Goal: Information Seeking & Learning: Learn about a topic

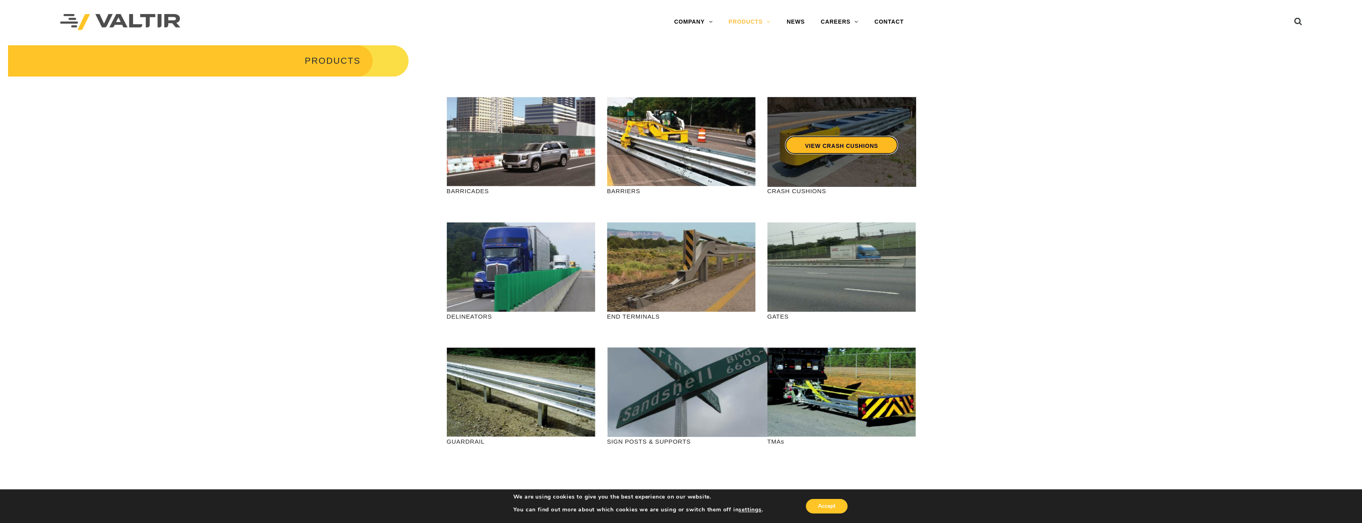
click at [824, 146] on link "VIEW CRASH CUSHIONS" at bounding box center [841, 145] width 113 height 18
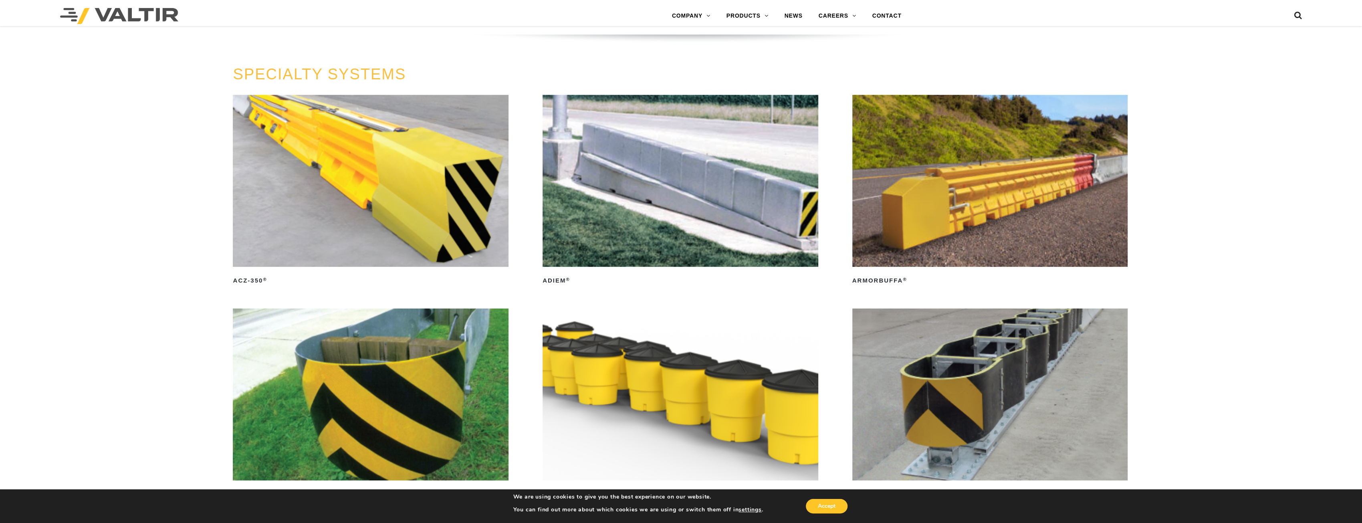
scroll to position [3006, 0]
click at [422, 251] on img at bounding box center [371, 181] width 276 height 172
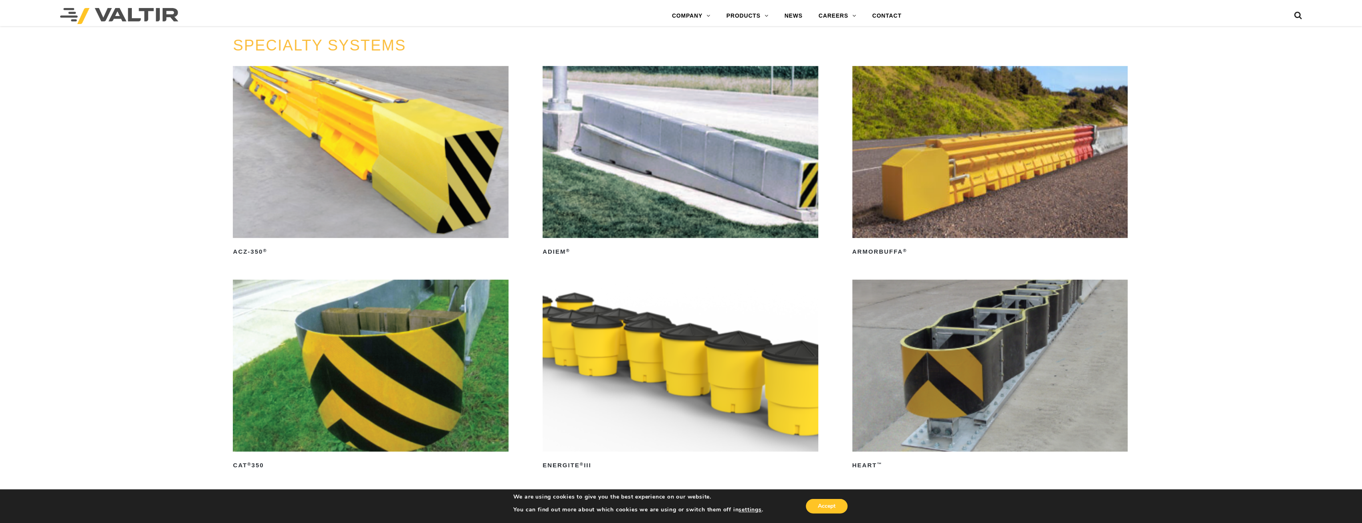
scroll to position [3207, 0]
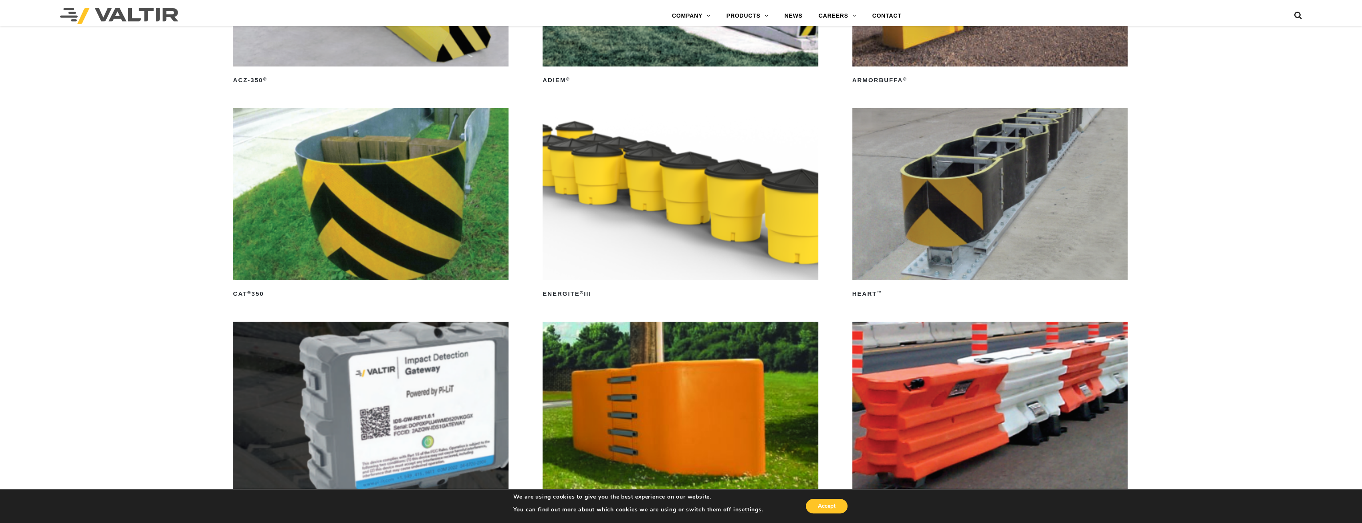
click at [1033, 185] on img at bounding box center [991, 194] width 276 height 172
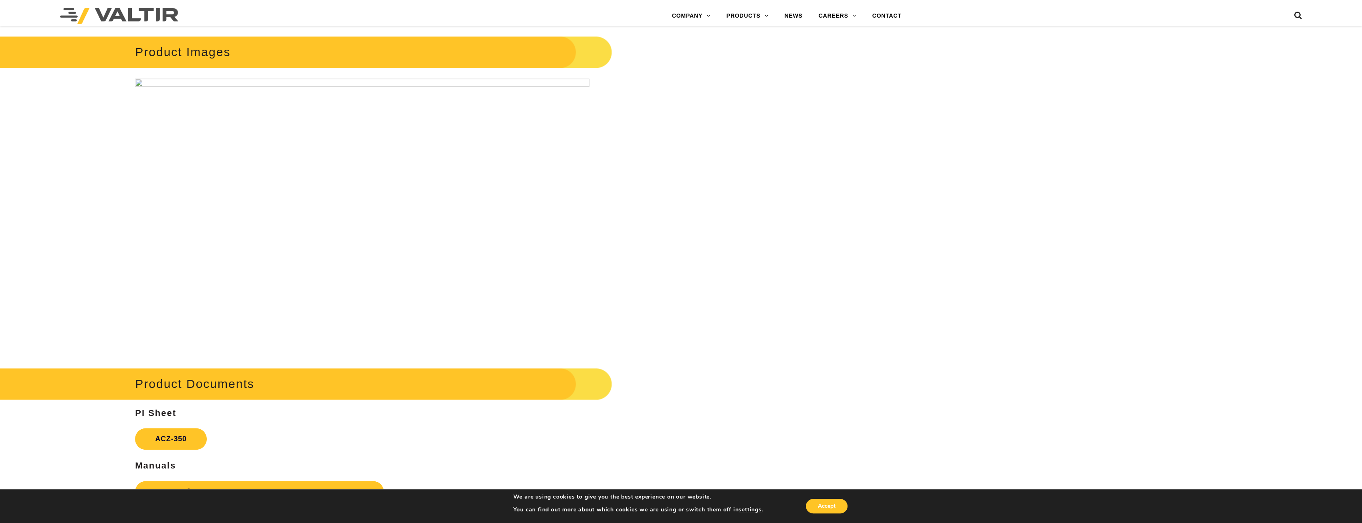
scroll to position [1283, 0]
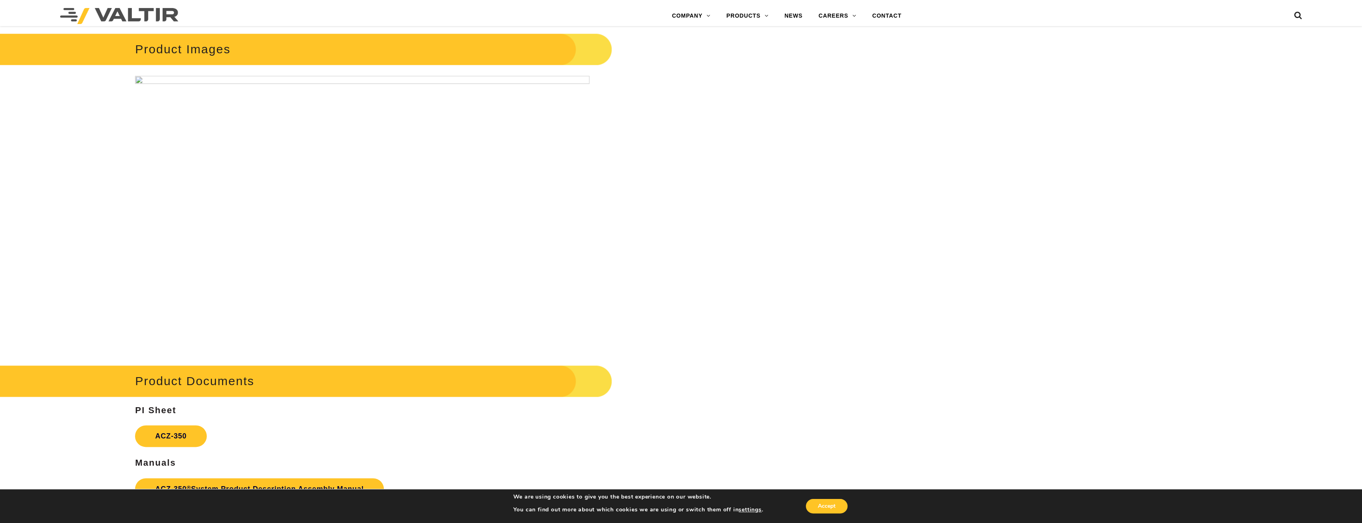
click at [137, 80] on img at bounding box center [362, 211] width 455 height 270
click at [148, 79] on img at bounding box center [362, 211] width 455 height 270
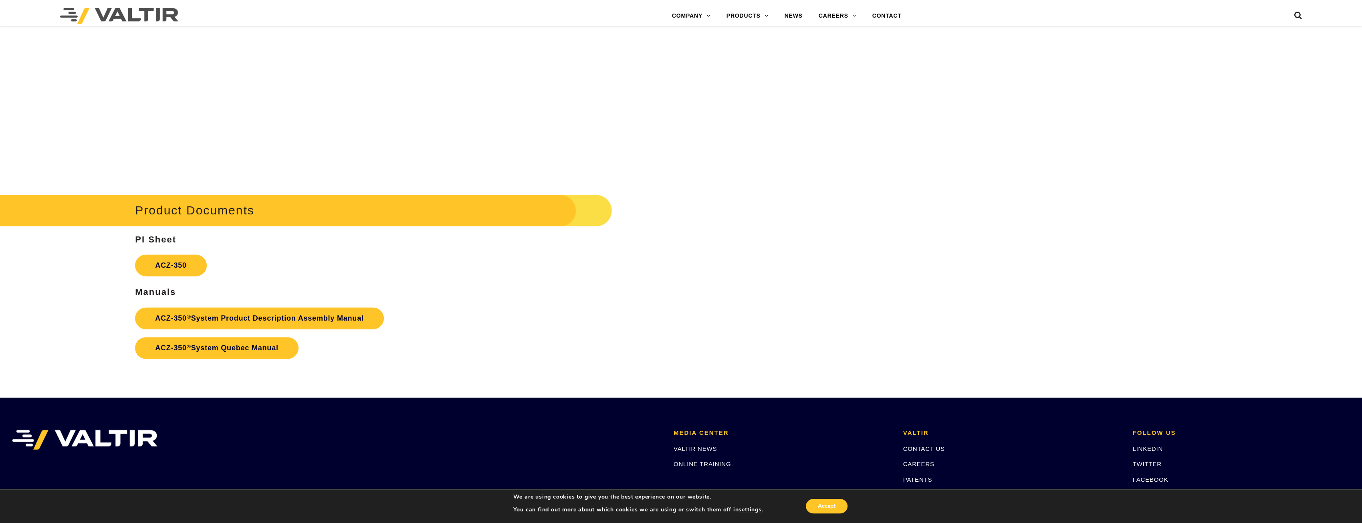
scroll to position [1483, 0]
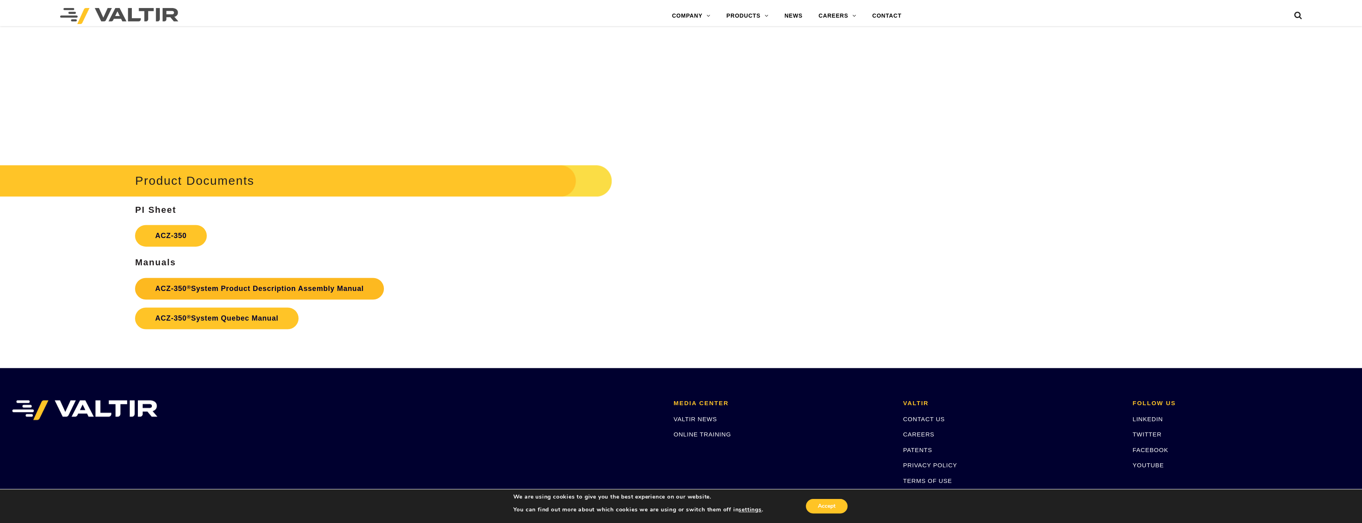
click at [232, 288] on link "ACZ-350 ® System Product Description Assembly Manual" at bounding box center [259, 289] width 249 height 22
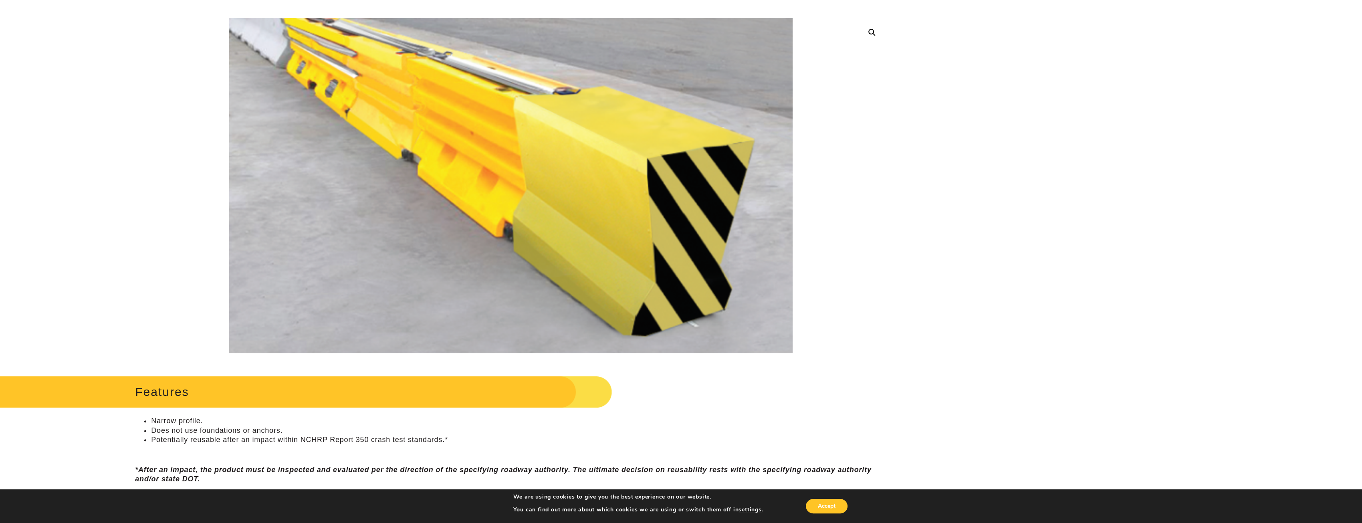
scroll to position [0, 0]
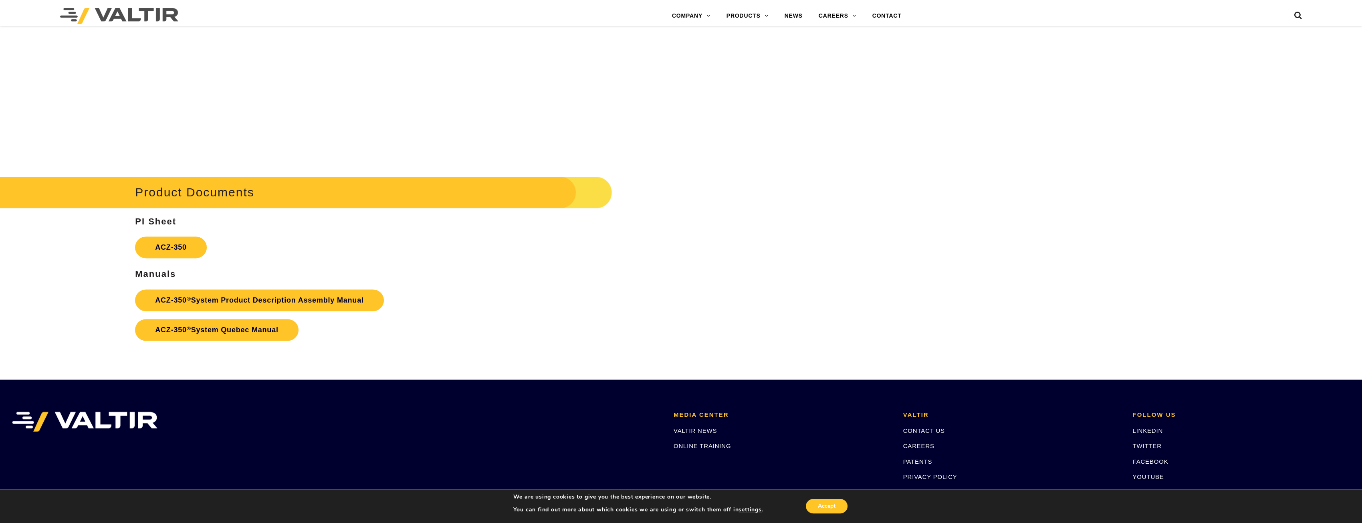
scroll to position [1568, 0]
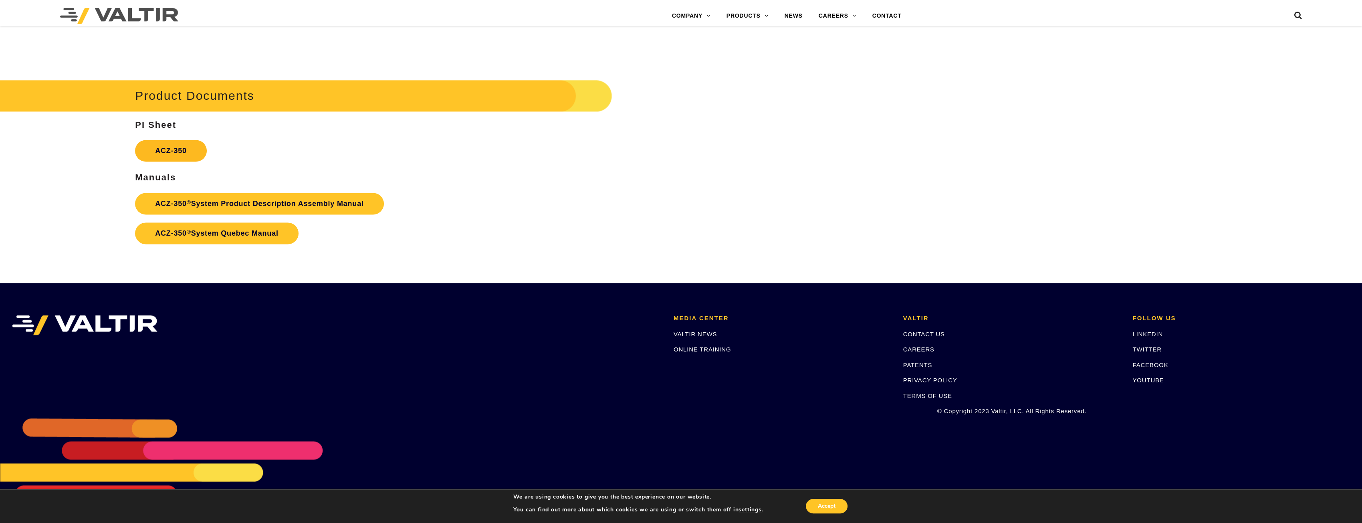
click at [186, 151] on link "ACZ-350" at bounding box center [171, 151] width 72 height 22
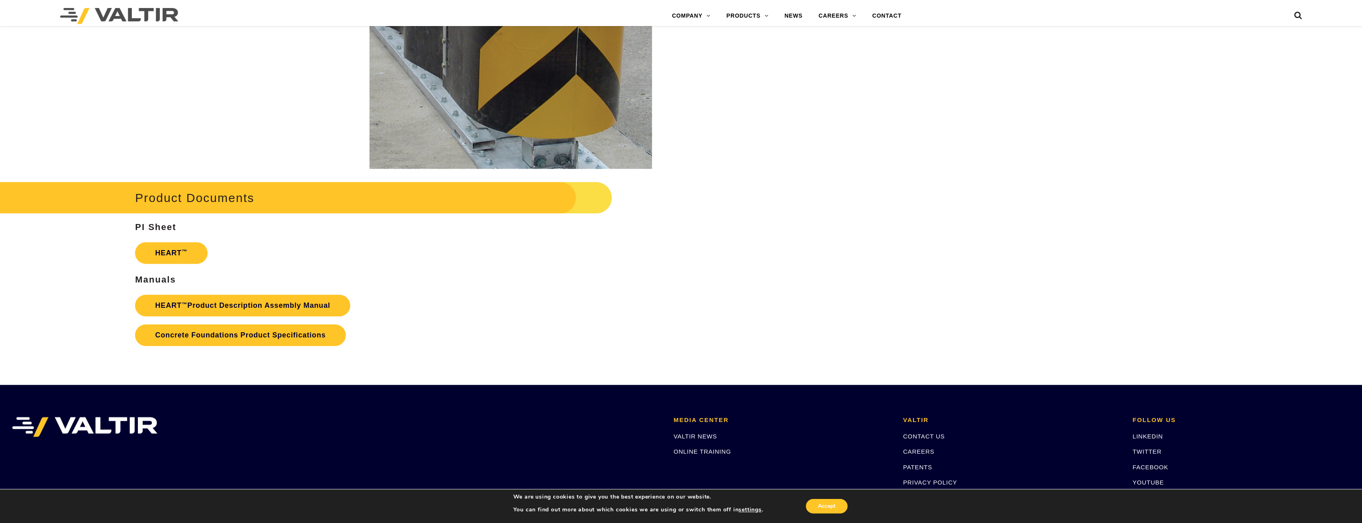
scroll to position [1483, 0]
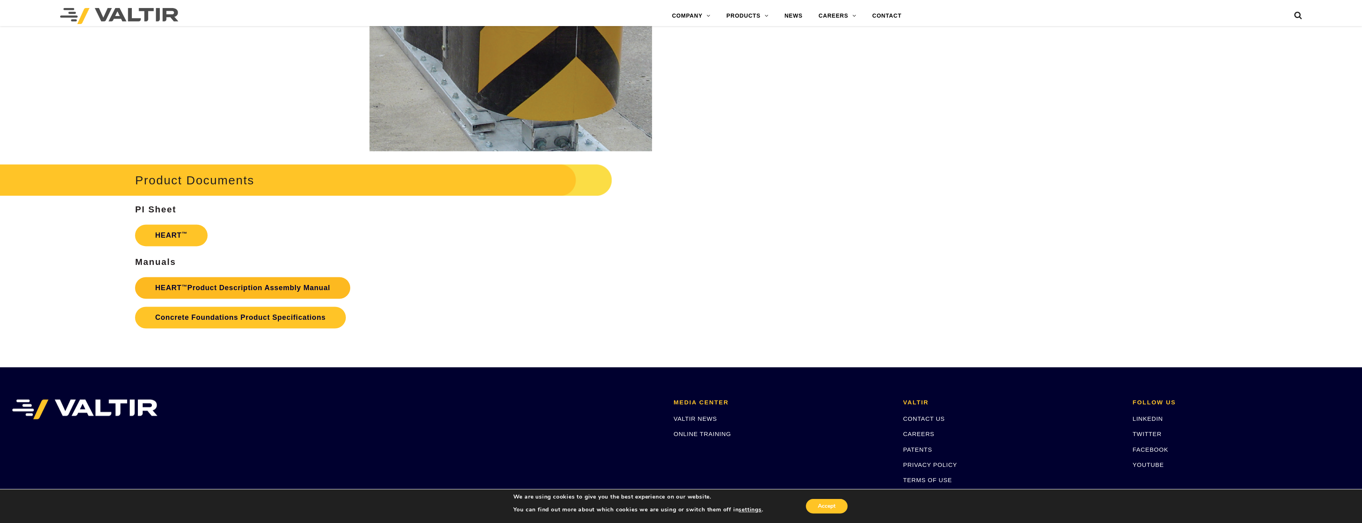
click at [230, 287] on link "HEART ™ Product Description Assembly Manual" at bounding box center [242, 288] width 215 height 22
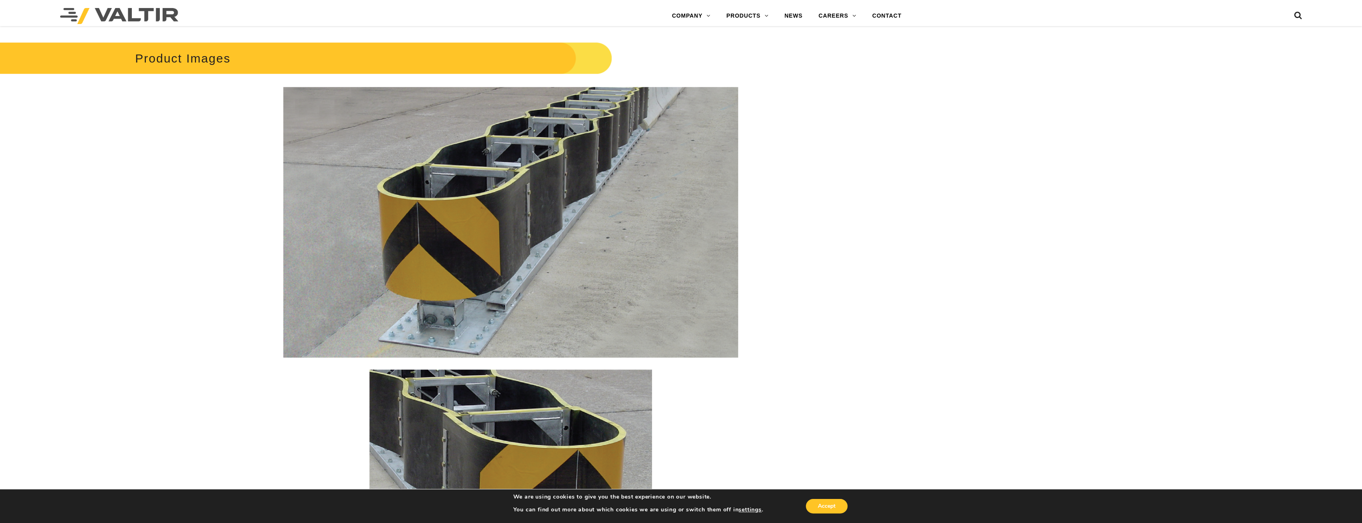
scroll to position [962, 0]
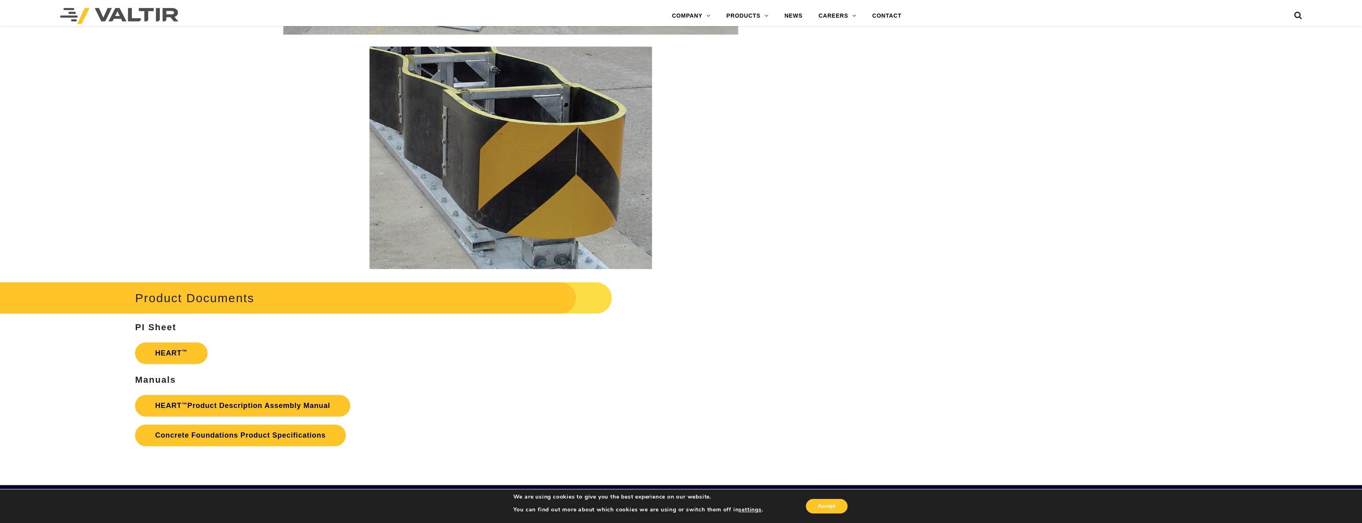
scroll to position [1443, 0]
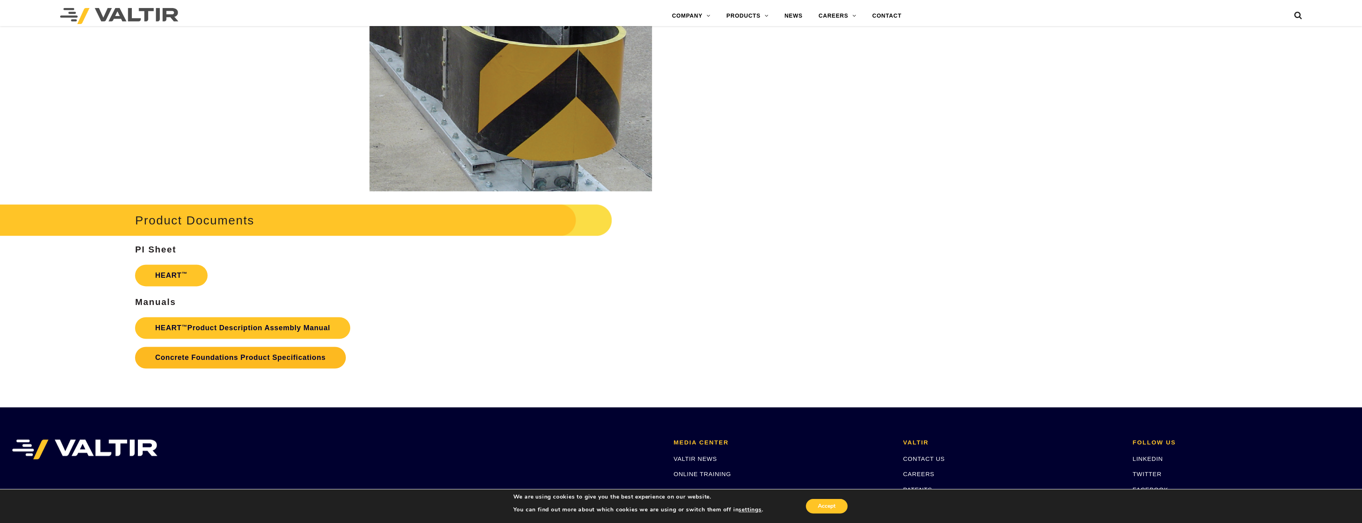
click at [265, 354] on link "Concrete Foundations Product Specifications" at bounding box center [240, 358] width 210 height 22
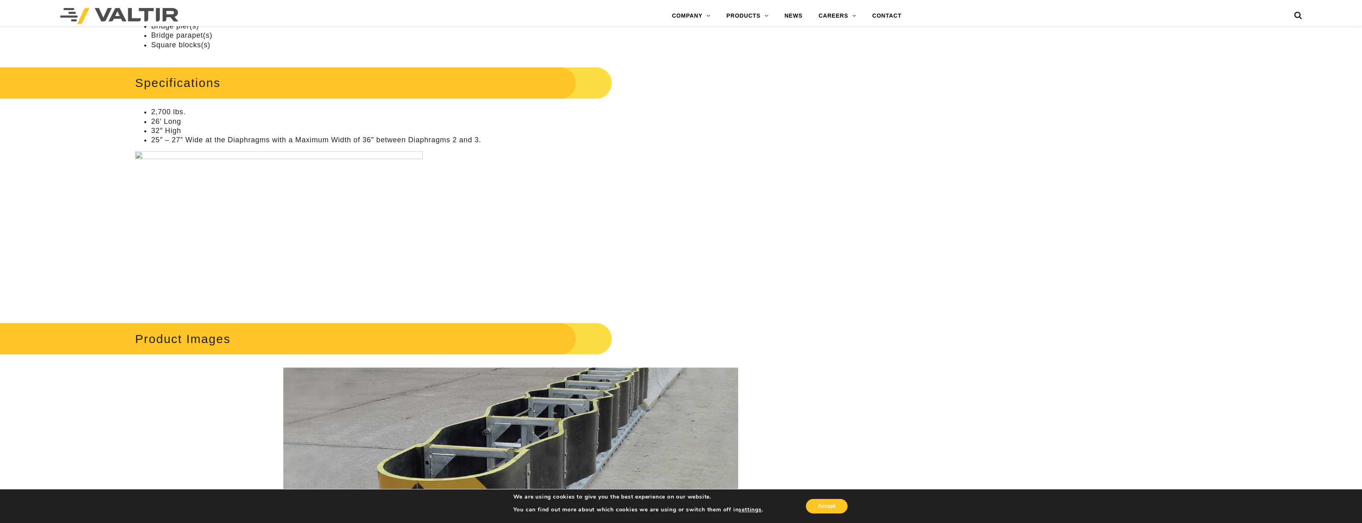
scroll to position [561, 0]
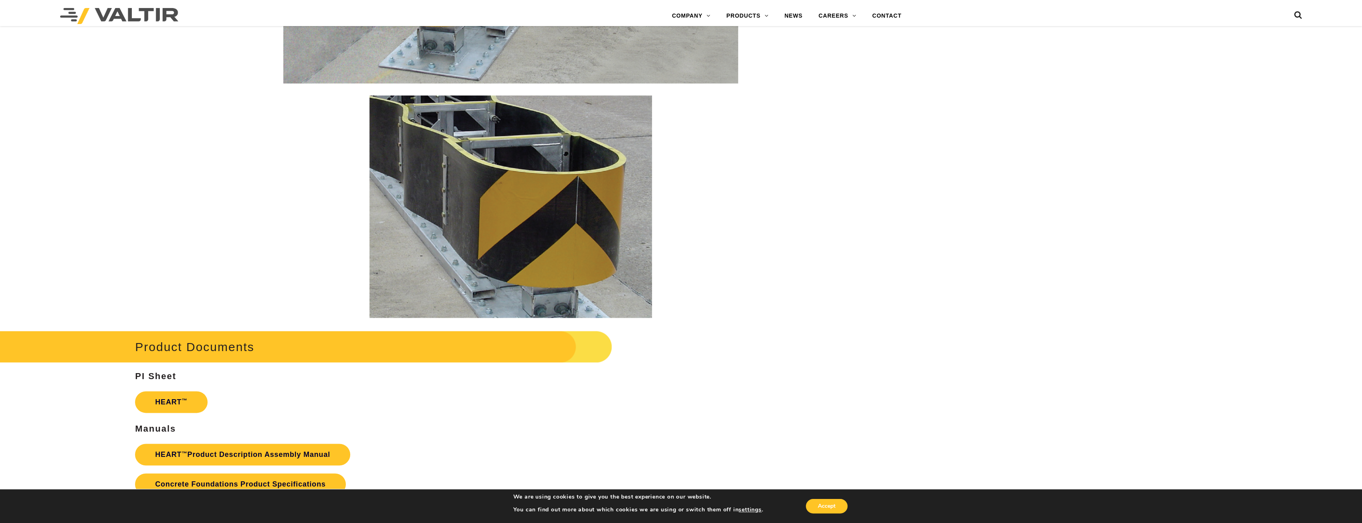
scroll to position [1403, 0]
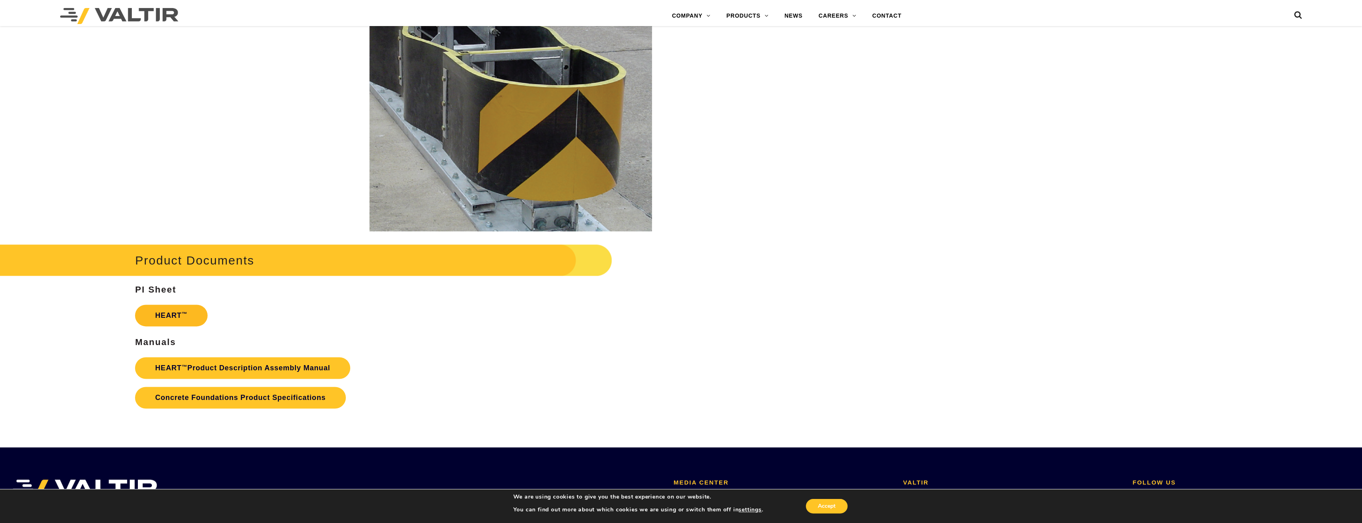
click at [188, 313] on link "HEART ™" at bounding box center [171, 316] width 72 height 22
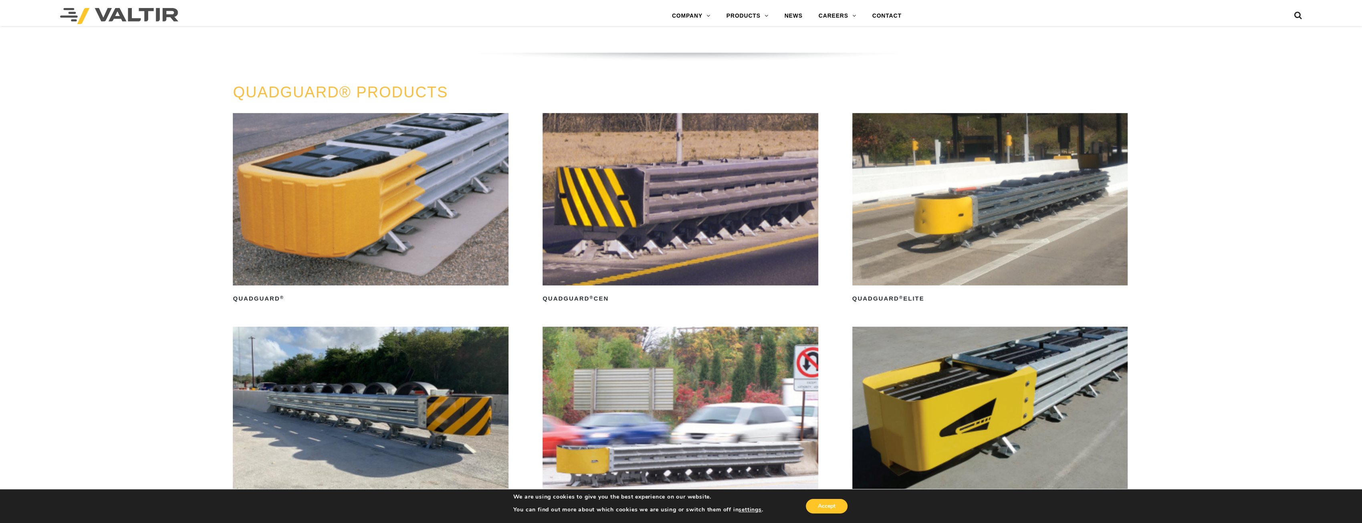
scroll to position [722, 0]
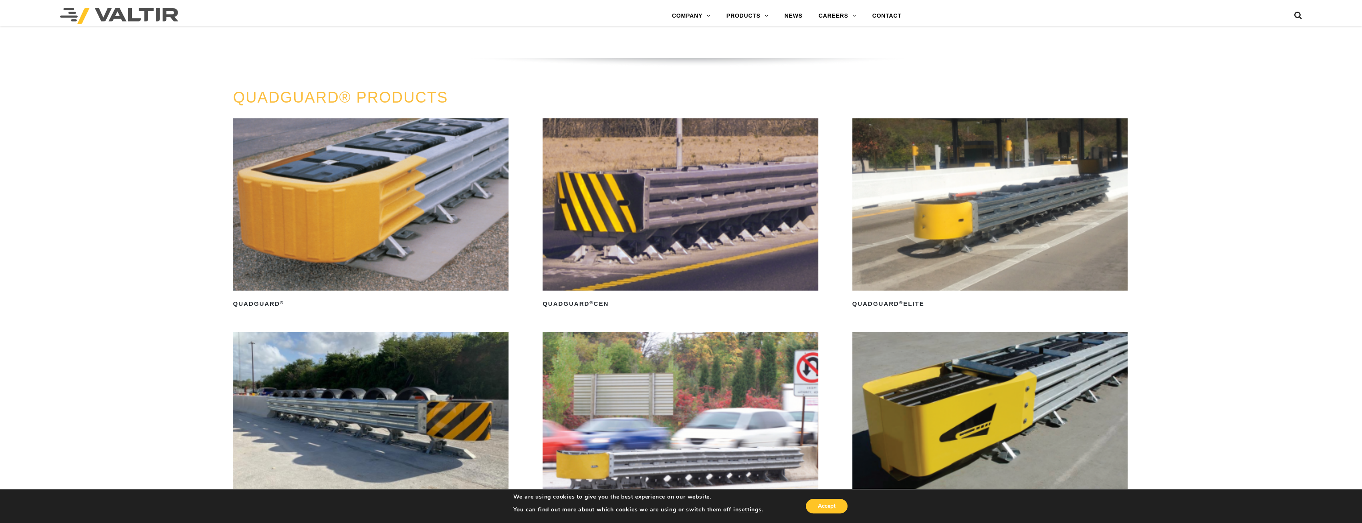
click at [350, 210] on img at bounding box center [371, 204] width 276 height 172
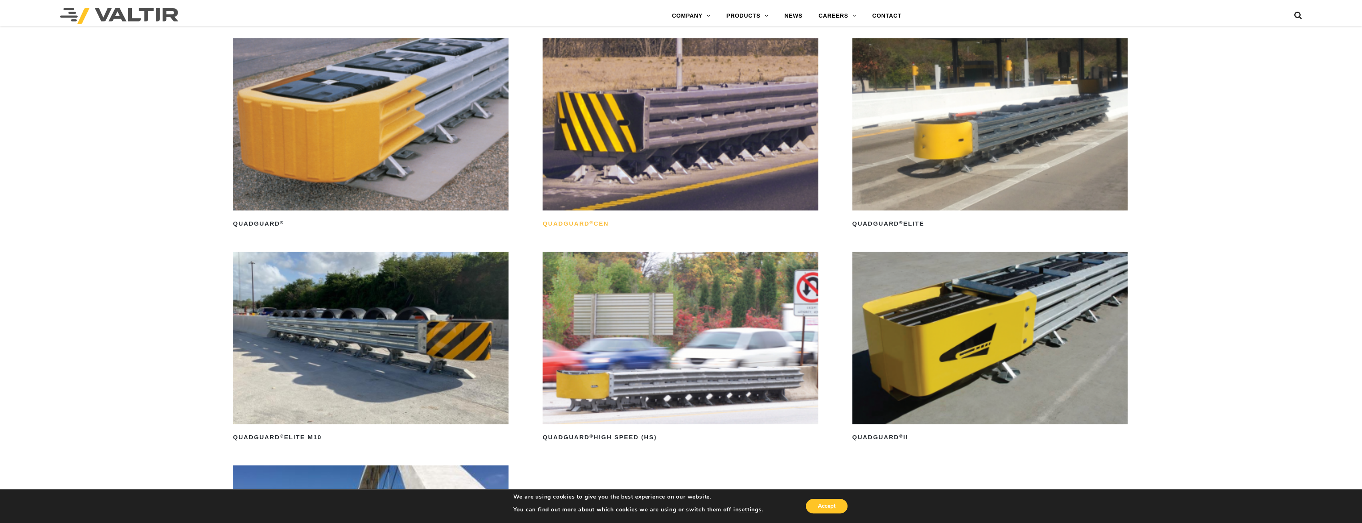
scroll to position [842, 0]
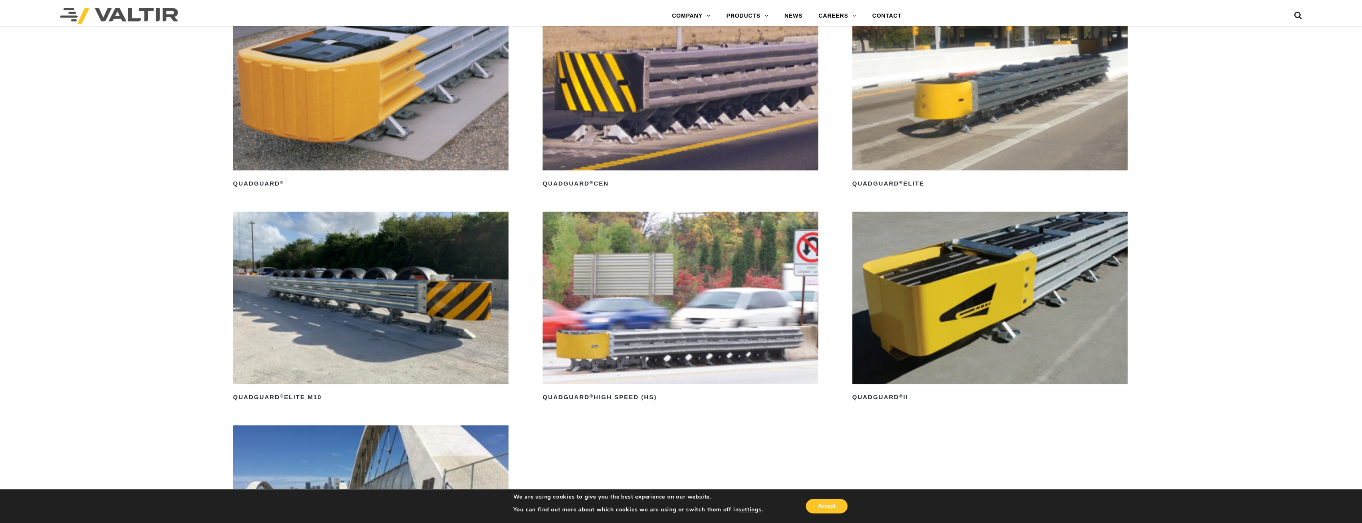
click at [972, 311] on img at bounding box center [991, 298] width 276 height 172
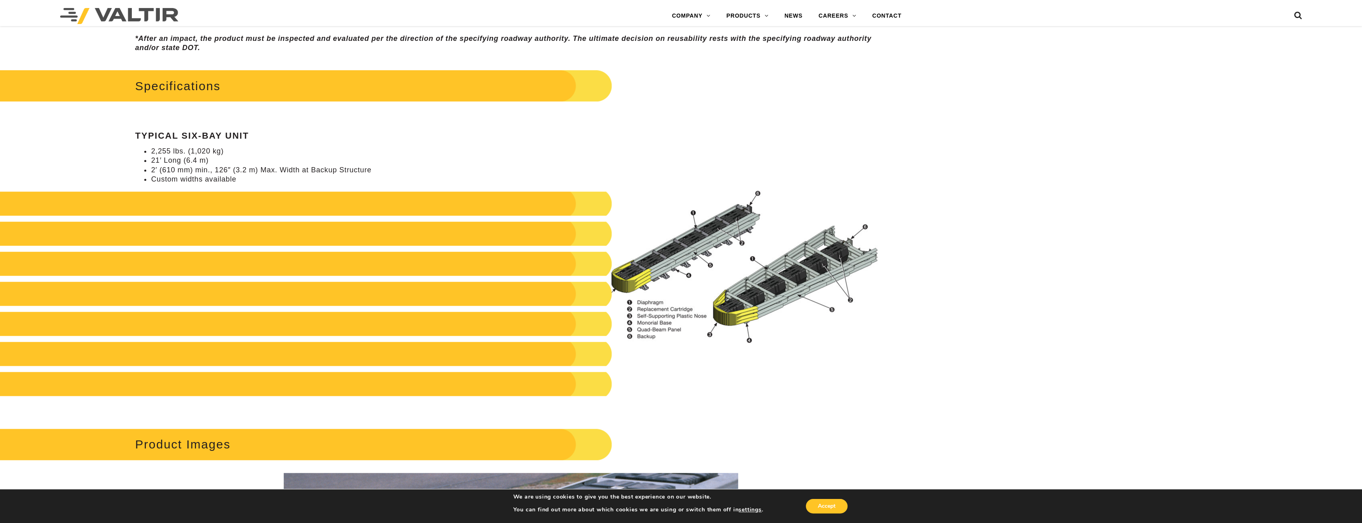
scroll to position [882, 0]
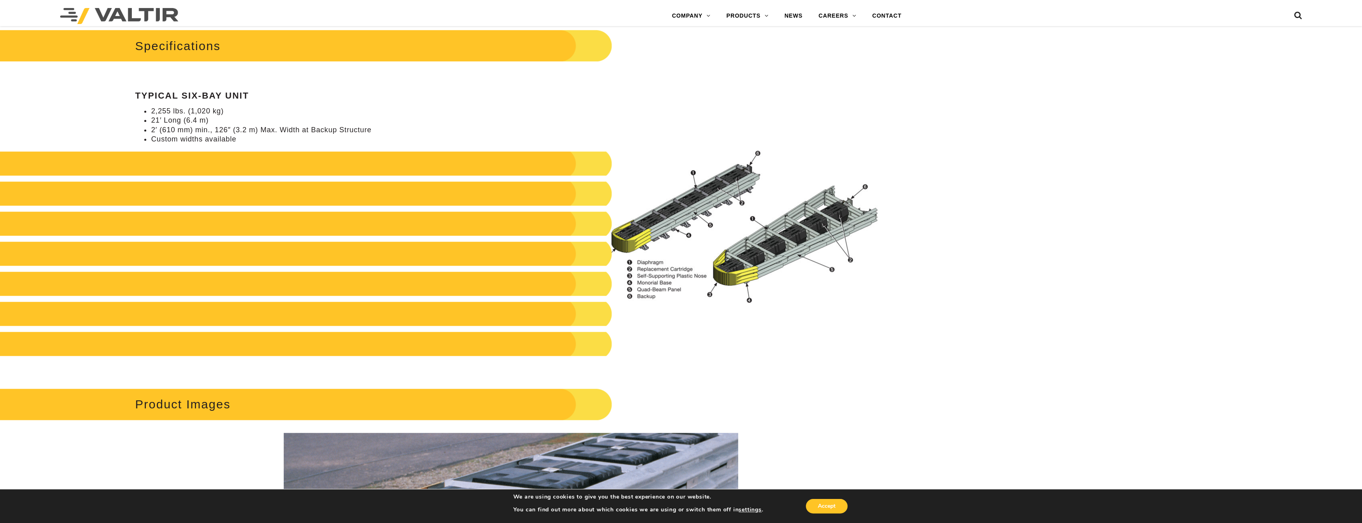
drag, startPoint x: 603, startPoint y: 255, endPoint x: 560, endPoint y: 247, distance: 43.6
click at [560, 247] on h2 at bounding box center [271, 254] width 681 height 24
click at [606, 254] on h2 at bounding box center [271, 254] width 681 height 24
click at [605, 259] on h2 at bounding box center [271, 254] width 681 height 24
drag, startPoint x: 605, startPoint y: 259, endPoint x: 440, endPoint y: 257, distance: 165.6
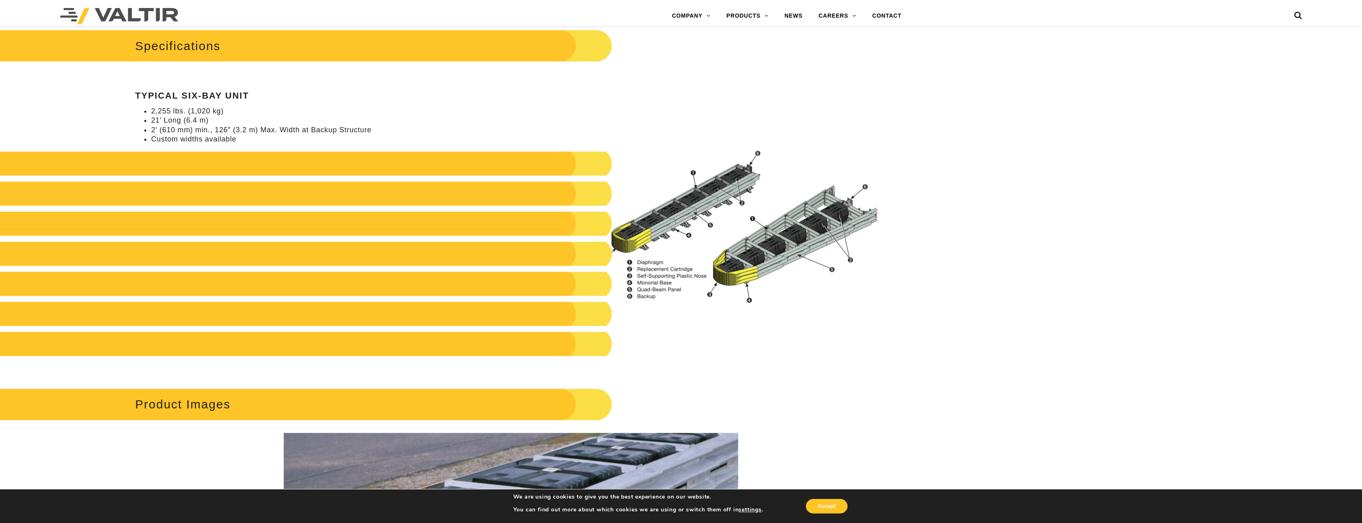
click at [441, 257] on h2 at bounding box center [271, 254] width 681 height 24
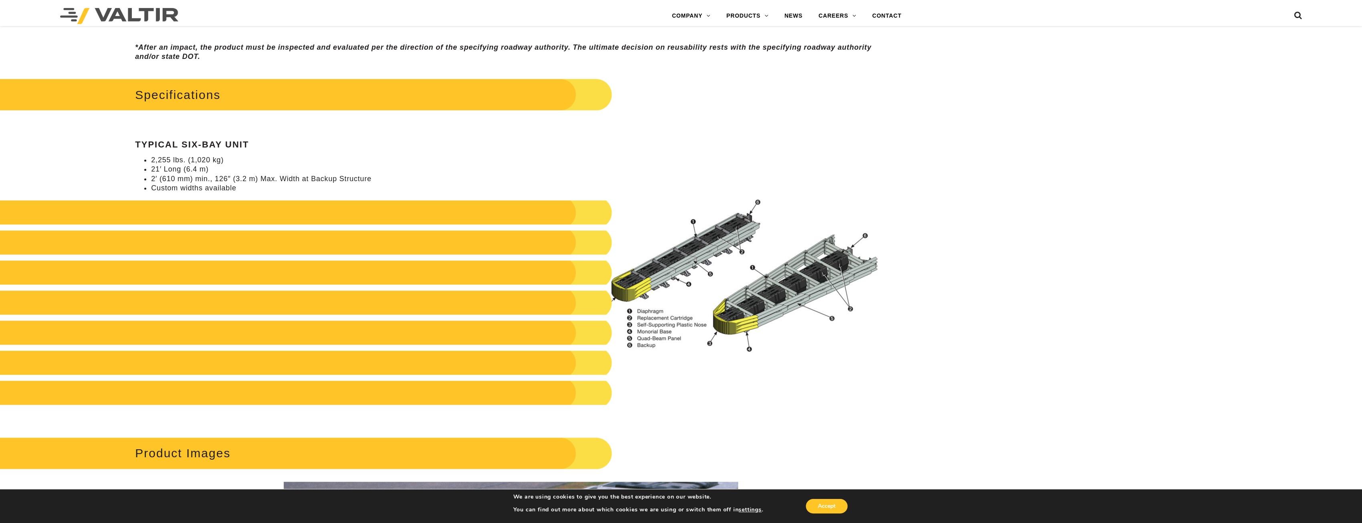
scroll to position [922, 0]
